Goal: Task Accomplishment & Management: Complete application form

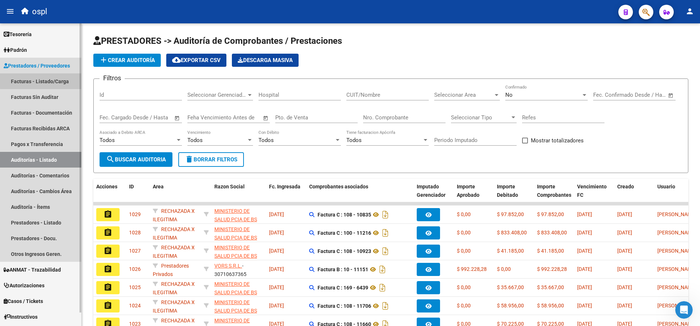
click at [57, 77] on link "Facturas - Listado/Carga" at bounding box center [40, 81] width 81 height 16
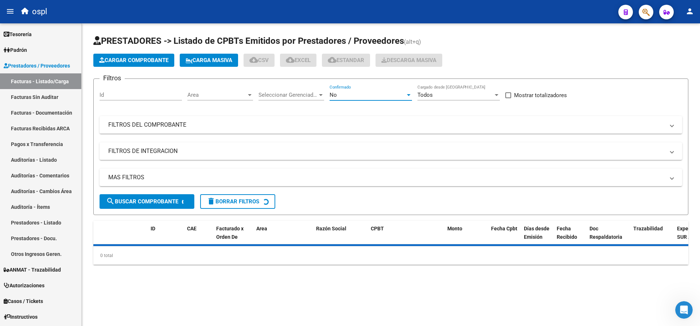
click at [383, 94] on div "No" at bounding box center [368, 95] width 76 height 7
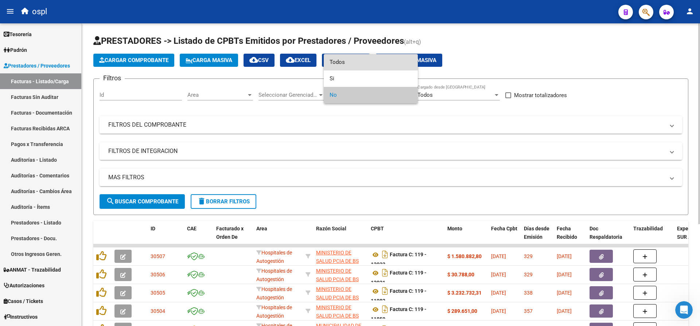
drag, startPoint x: 356, startPoint y: 61, endPoint x: 262, endPoint y: 81, distance: 96.6
click at [355, 60] on span "Todos" at bounding box center [371, 62] width 82 height 16
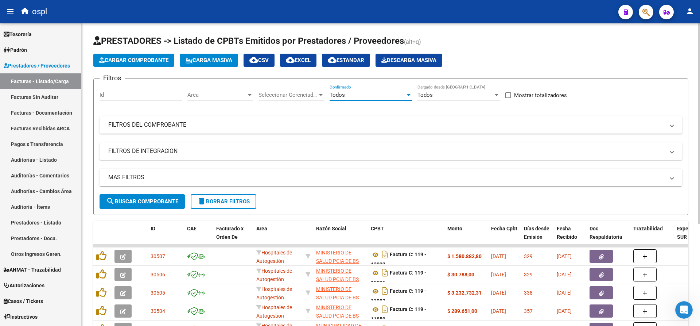
click at [178, 132] on mat-expansion-panel-header "FILTROS DEL COMPROBANTE" at bounding box center [391, 125] width 583 height 18
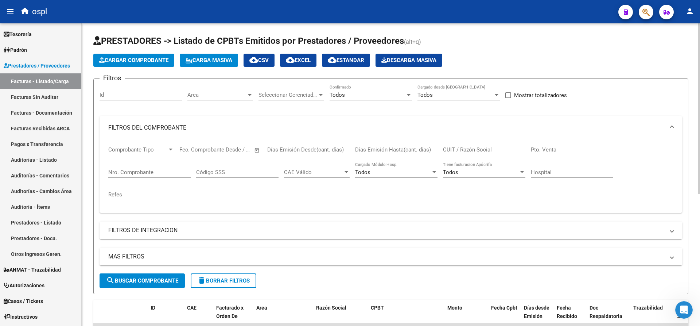
click at [170, 168] on div "Nro. Comprobante" at bounding box center [149, 170] width 82 height 16
type input "10776"
click at [132, 278] on span "search Buscar Comprobante" at bounding box center [142, 280] width 72 height 7
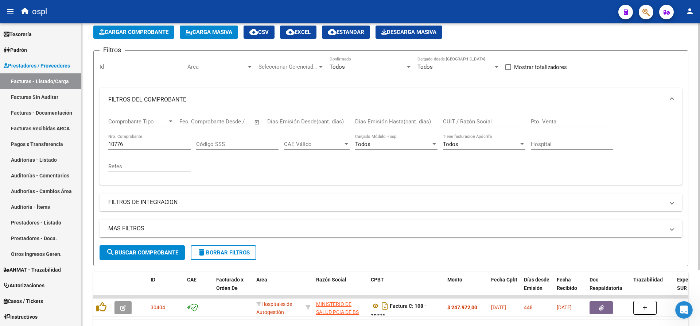
scroll to position [69, 0]
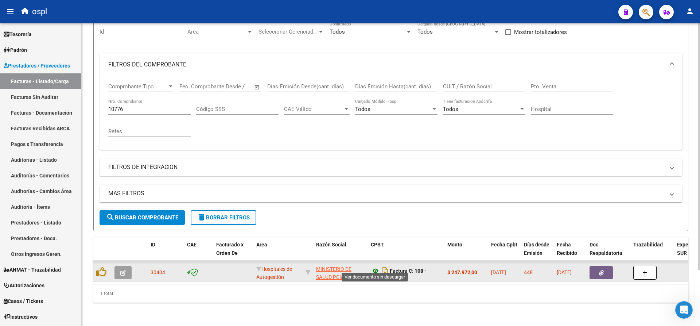
click at [376, 266] on icon at bounding box center [375, 270] width 9 height 9
click at [597, 271] on button "button" at bounding box center [601, 272] width 23 height 13
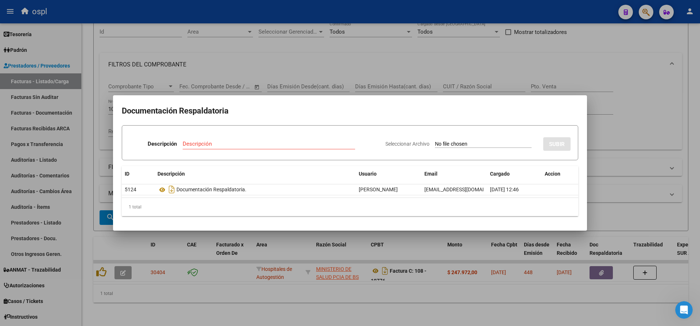
click at [469, 144] on input "Seleccionar Archivo" at bounding box center [483, 144] width 97 height 7
type input "C:\fakepath\RECHAZO 10776- [PERSON_NAME].pdf"
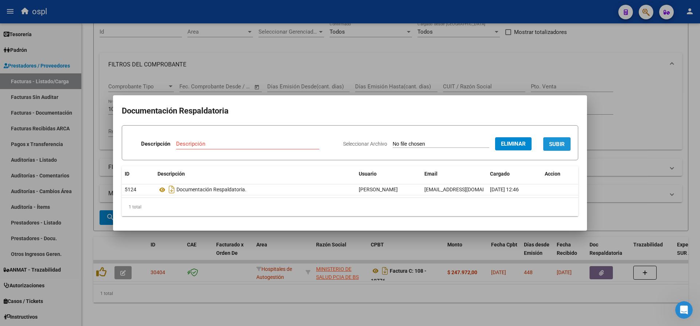
click at [558, 144] on span "SUBIR" at bounding box center [557, 144] width 16 height 7
click at [204, 146] on input "Descripción" at bounding box center [223, 143] width 116 height 7
type input "r"
type input "RECHAZO"
click at [555, 143] on span "SUBIR" at bounding box center [557, 144] width 16 height 7
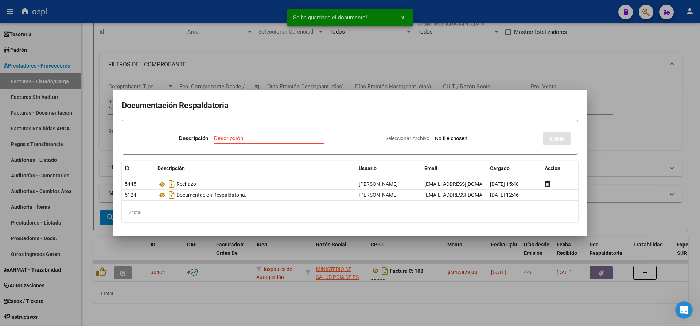
click at [253, 10] on div at bounding box center [350, 163] width 700 height 326
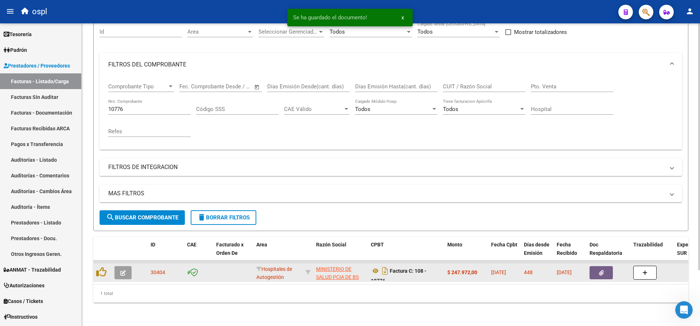
click at [122, 270] on button "button" at bounding box center [123, 272] width 17 height 13
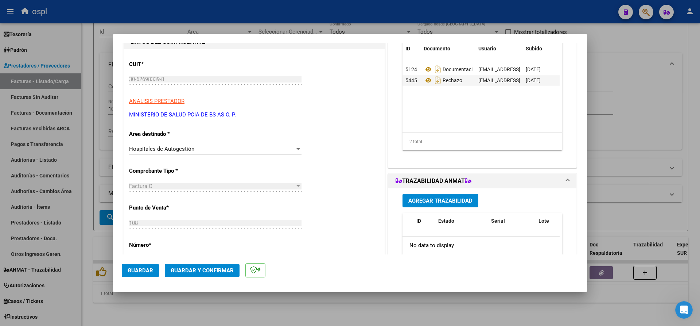
scroll to position [73, 0]
click at [180, 149] on span "Hospitales de Autogestión" at bounding box center [161, 148] width 65 height 7
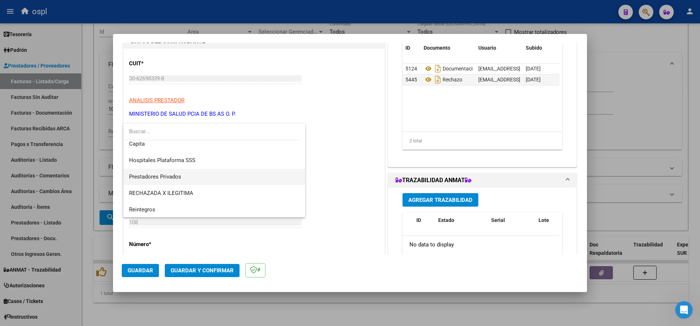
scroll to position [71, 0]
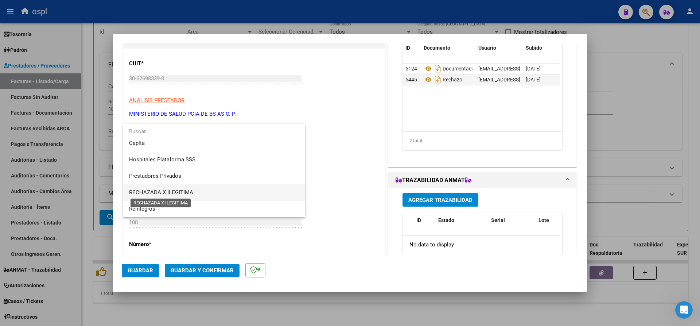
click at [177, 189] on span "RECHAZADA X ILEGITIMA" at bounding box center [161, 192] width 64 height 7
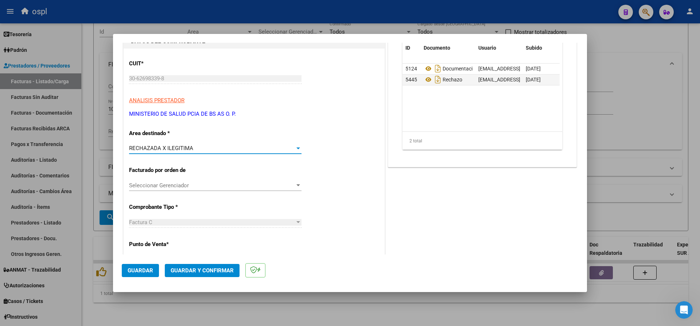
click at [194, 270] on span "Guardar y Confirmar" at bounding box center [202, 270] width 63 height 7
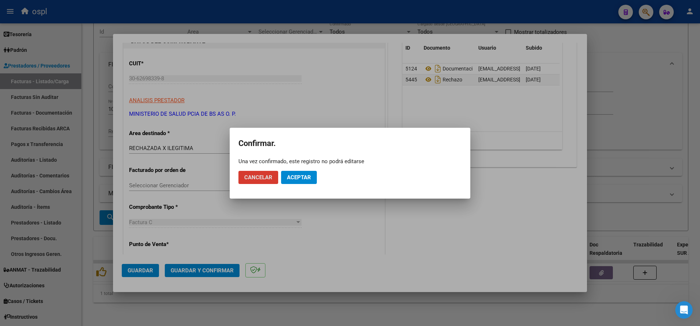
click at [301, 174] on span "Aceptar" at bounding box center [299, 177] width 24 height 7
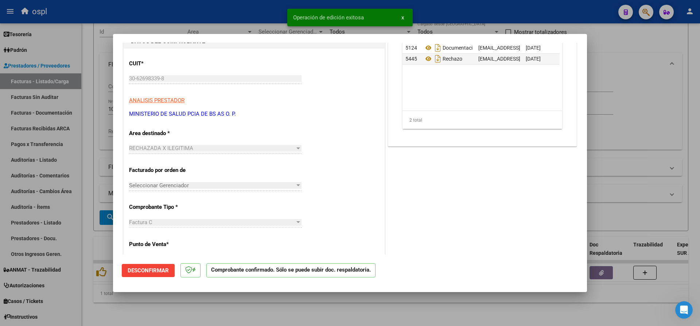
click at [213, 12] on div at bounding box center [350, 163] width 700 height 326
type input "$ 0,00"
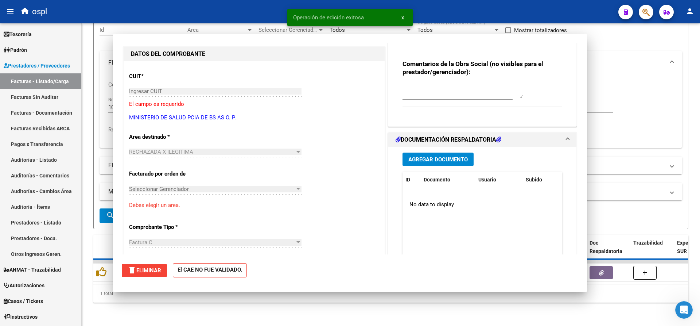
scroll to position [86, 0]
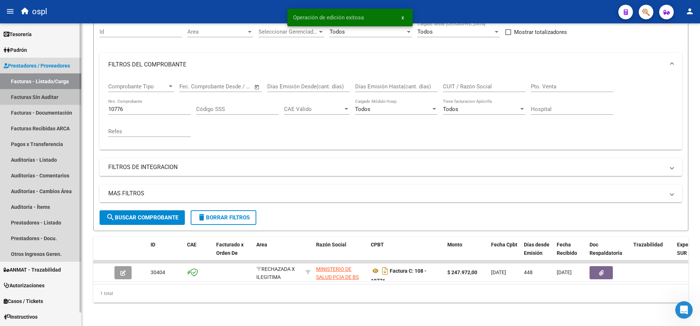
click at [49, 96] on link "Facturas Sin Auditar" at bounding box center [40, 97] width 81 height 16
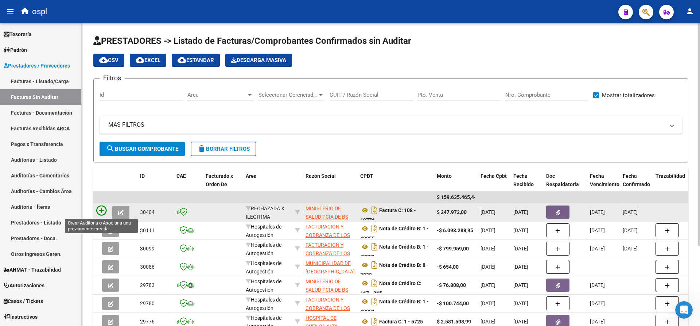
click at [100, 213] on icon at bounding box center [101, 210] width 10 height 10
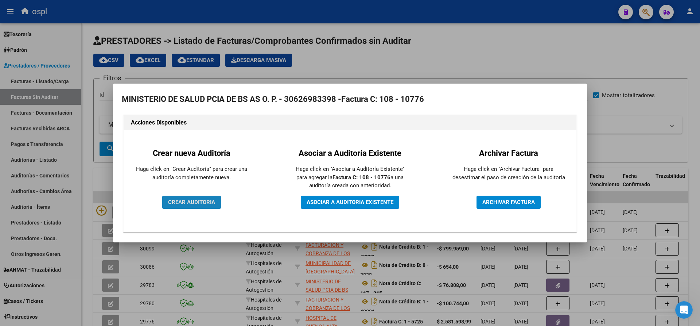
click at [192, 202] on span "CREAR AUDITORIA" at bounding box center [191, 202] width 47 height 7
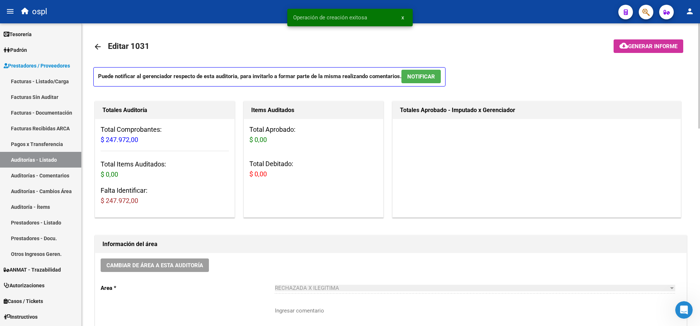
drag, startPoint x: 140, startPoint y: 202, endPoint x: 106, endPoint y: 199, distance: 33.7
click at [106, 199] on h3 "Falta Identificar: $ 247.972,00" at bounding box center [165, 195] width 128 height 20
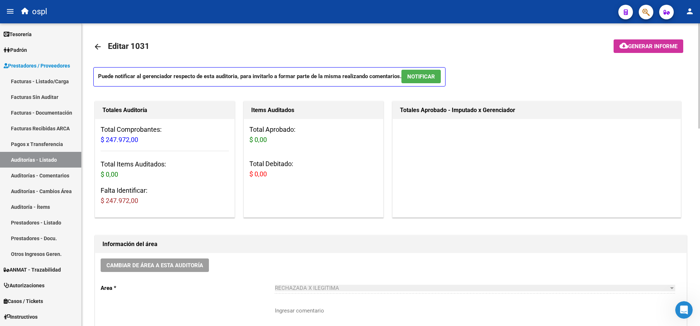
copy span "247.972,00"
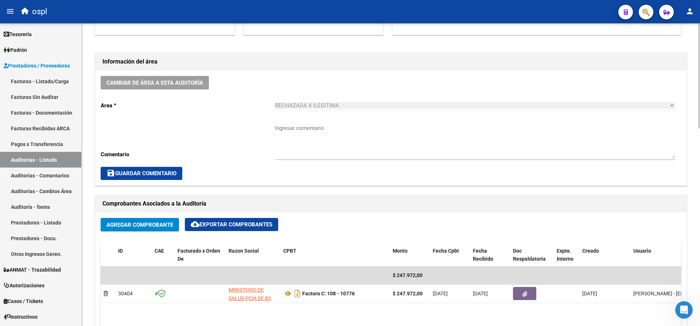
scroll to position [328, 0]
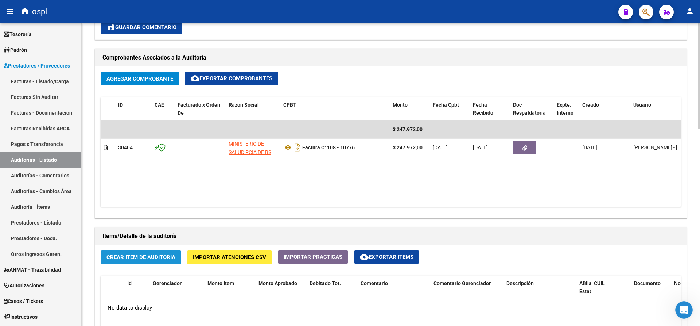
click at [132, 253] on button "Crear Item de Auditoria" at bounding box center [141, 256] width 81 height 13
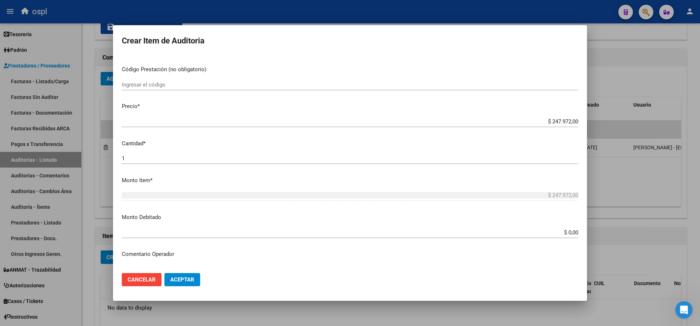
scroll to position [109, 0]
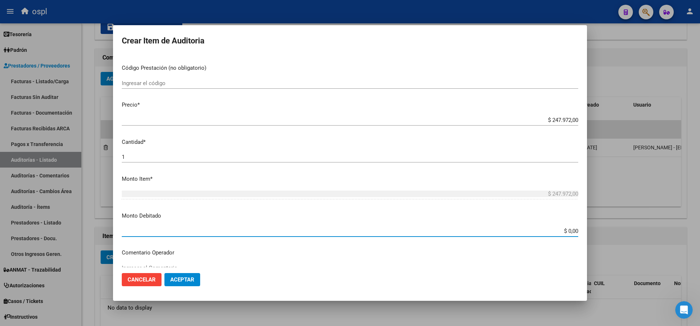
drag, startPoint x: 551, startPoint y: 231, endPoint x: 580, endPoint y: 233, distance: 28.9
click at [580, 233] on mat-dialog-content "Nro Documento CUIL Nombre Completo Fec. Prestación Ingresar la fecha Selecciona…" at bounding box center [350, 161] width 474 height 212
paste input "247.972"
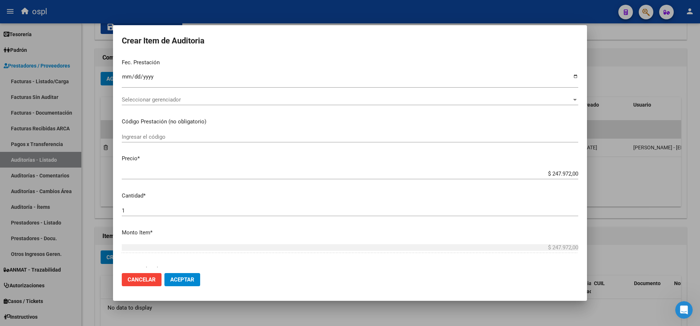
scroll to position [0, 0]
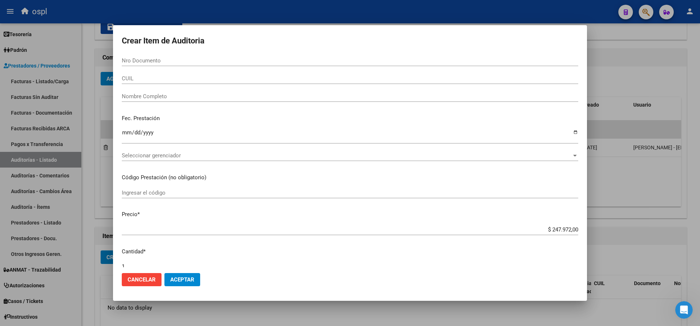
type input "$ 247.972,00"
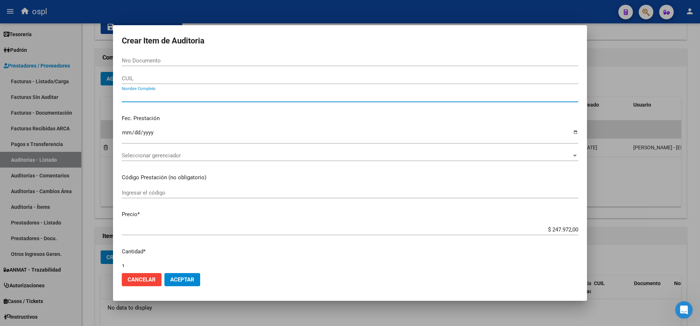
click at [154, 97] on input "Nombre Completo" at bounding box center [350, 96] width 457 height 7
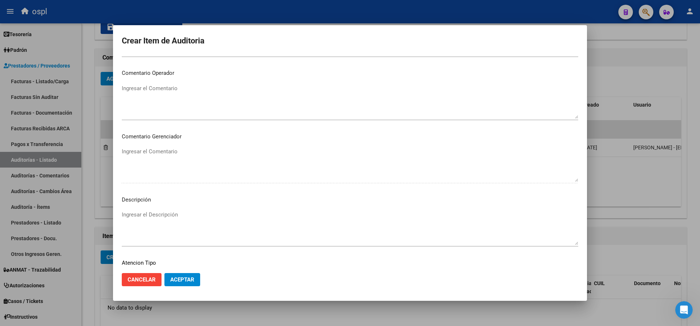
scroll to position [349, 0]
type input "VARIOS"
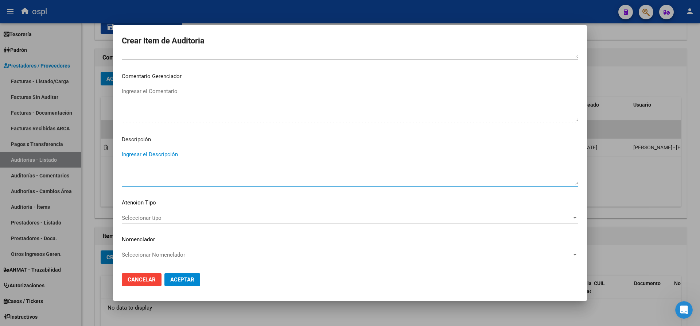
click at [166, 160] on textarea "Ingresar el Descripción" at bounding box center [350, 167] width 457 height 34
type textarea "FALTA DNI QUE ACREDITE ATENCIÓN MÉDICA"
click at [186, 281] on span "Aceptar" at bounding box center [182, 279] width 24 height 7
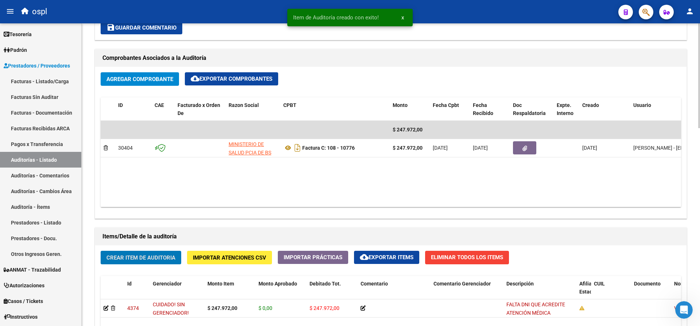
scroll to position [329, 0]
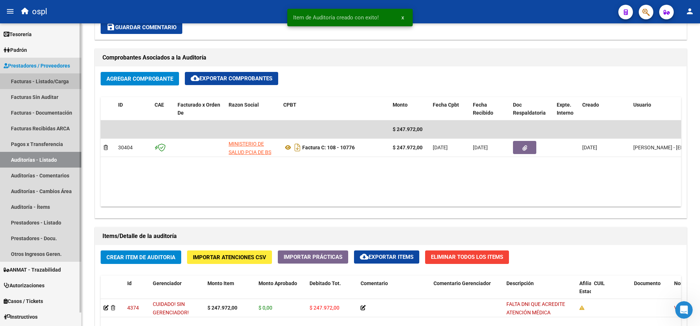
click at [48, 81] on link "Facturas - Listado/Carga" at bounding box center [40, 81] width 81 height 16
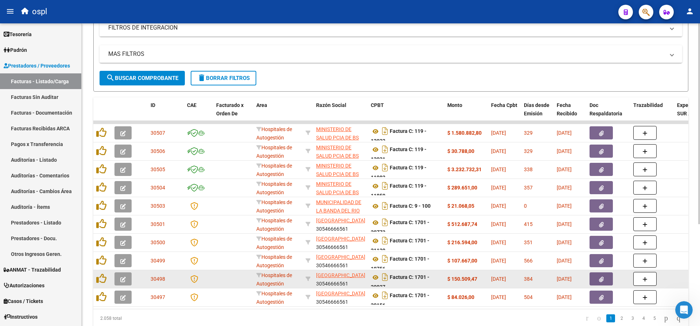
scroll to position [154, 0]
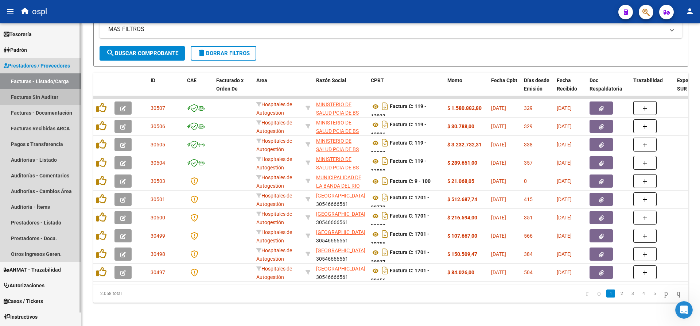
click at [44, 94] on link "Facturas Sin Auditar" at bounding box center [40, 97] width 81 height 16
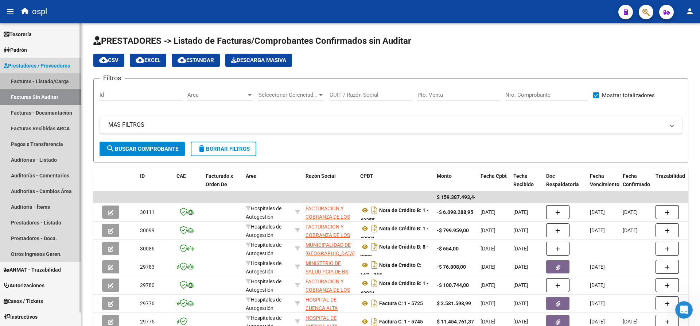
click at [56, 81] on link "Facturas - Listado/Carga" at bounding box center [40, 81] width 81 height 16
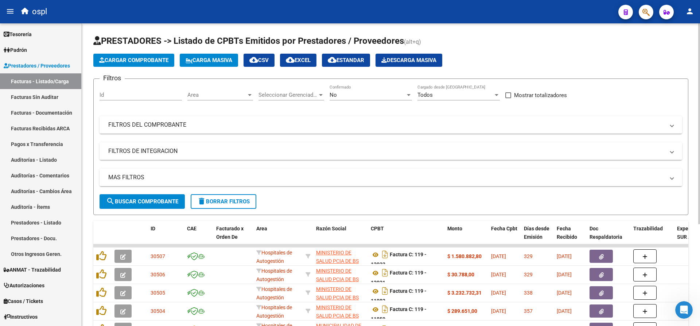
click at [228, 134] on div "Filtros Id Area Area Seleccionar Gerenciador Seleccionar Gerenciador No Confirm…" at bounding box center [391, 139] width 583 height 109
click at [227, 127] on mat-panel-title "FILTROS DEL COMPROBANTE" at bounding box center [386, 125] width 557 height 8
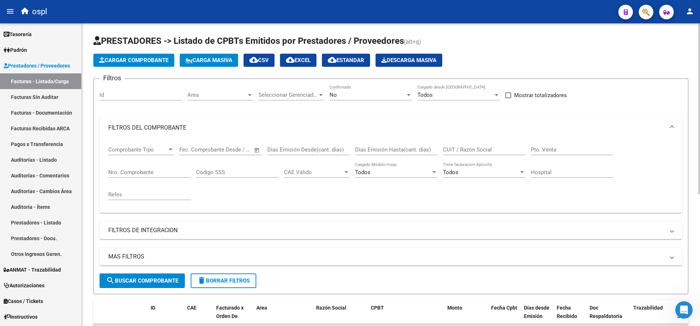
click at [240, 148] on input "text" at bounding box center [227, 149] width 35 height 7
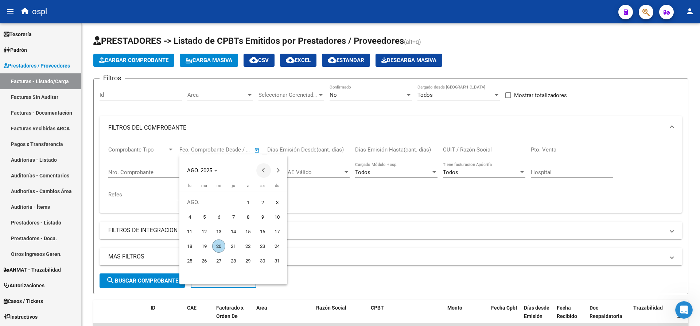
click at [259, 168] on span "Previous month" at bounding box center [263, 170] width 15 height 15
click at [237, 200] on span "1" at bounding box center [233, 202] width 13 height 13
type input "[DATE]"
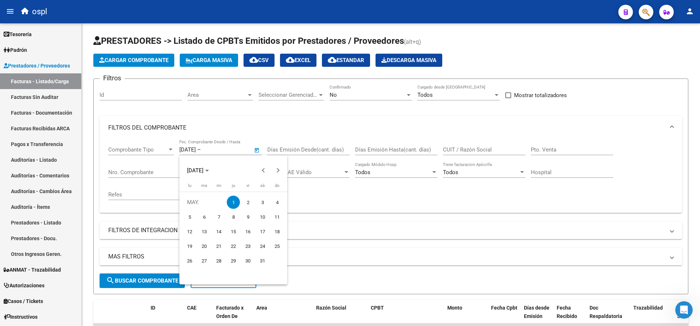
click at [337, 148] on div at bounding box center [350, 163] width 700 height 326
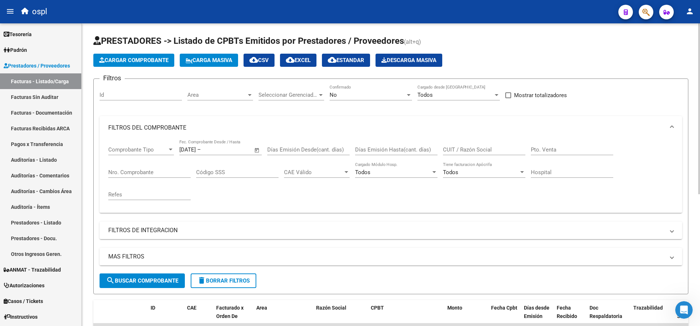
click at [260, 151] on span "Open calendar" at bounding box center [257, 150] width 18 height 18
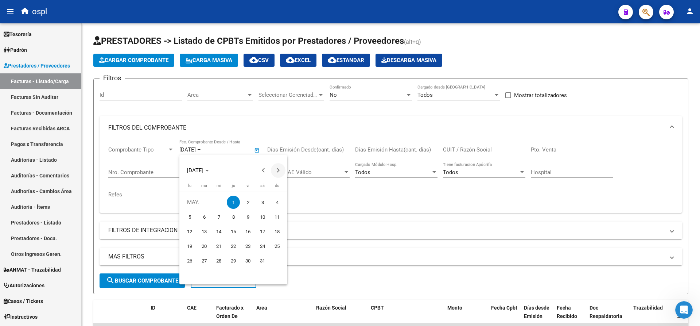
click at [279, 171] on span "Next month" at bounding box center [278, 170] width 15 height 15
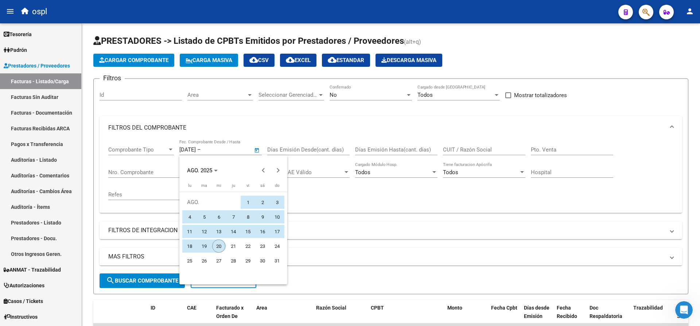
click at [222, 246] on span "20" at bounding box center [218, 245] width 13 height 13
type input "[DATE]"
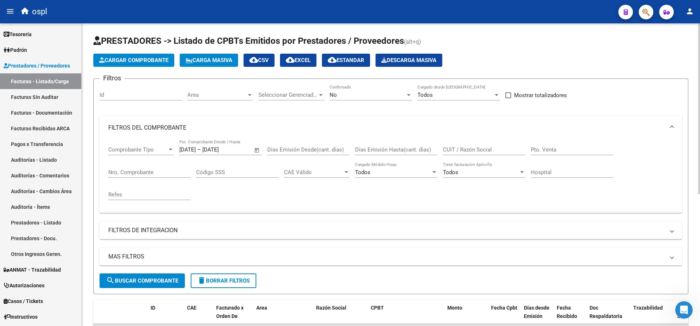
click at [135, 277] on span "search Buscar Comprobante" at bounding box center [142, 280] width 72 height 7
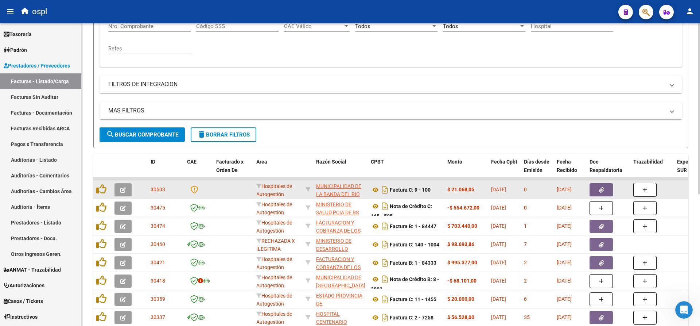
scroll to position [233, 0]
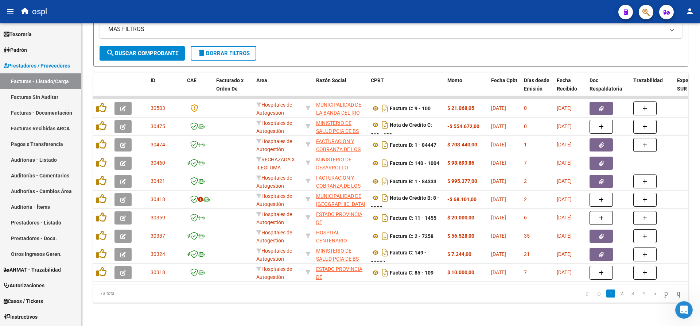
click at [693, 14] on mat-icon "person" at bounding box center [690, 11] width 9 height 9
click at [681, 46] on button "exit_to_app Salir" at bounding box center [675, 48] width 45 height 18
